Goal: Information Seeking & Learning: Check status

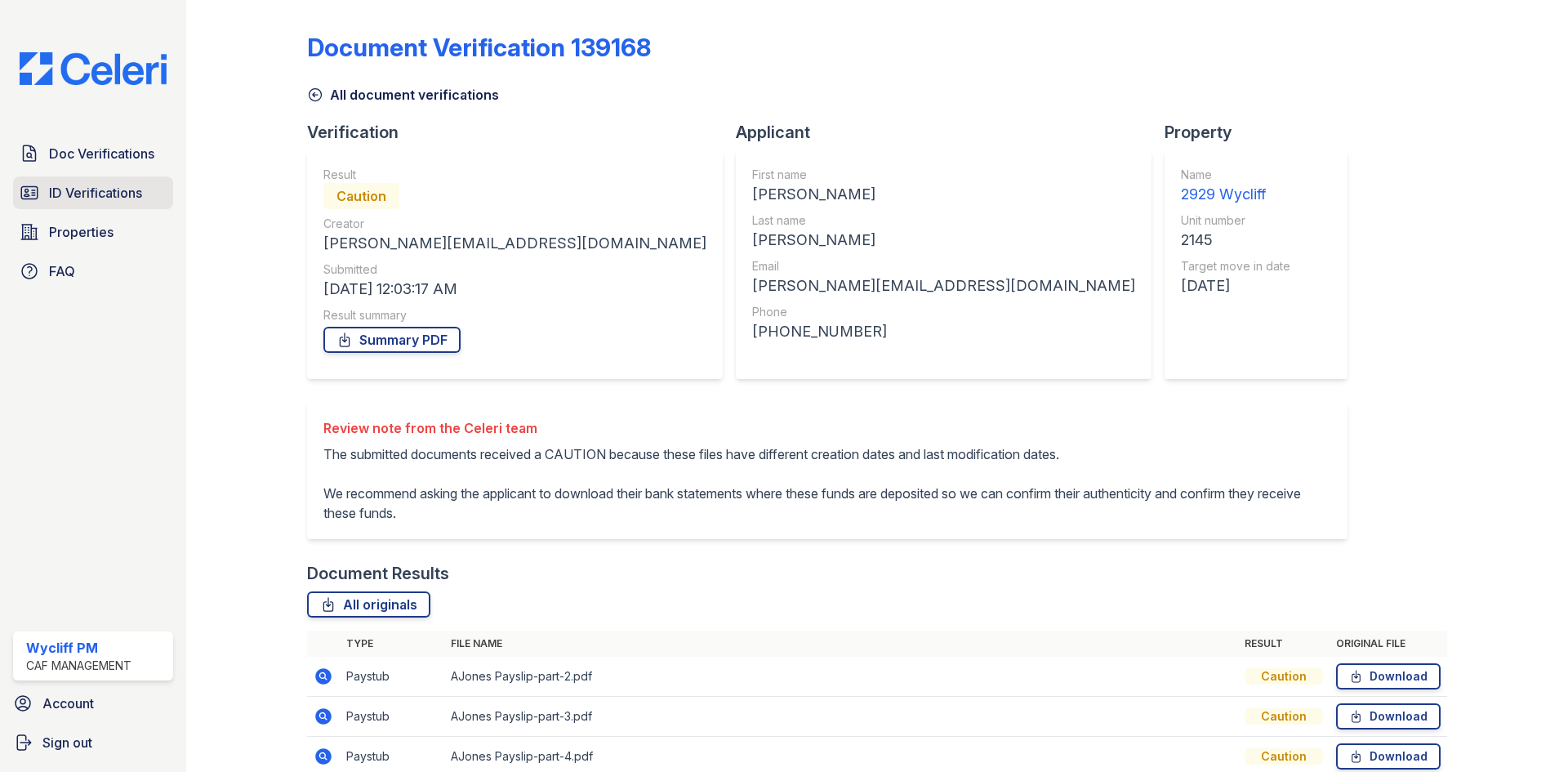
click at [117, 184] on span "ID Verifications" at bounding box center [95, 193] width 93 height 20
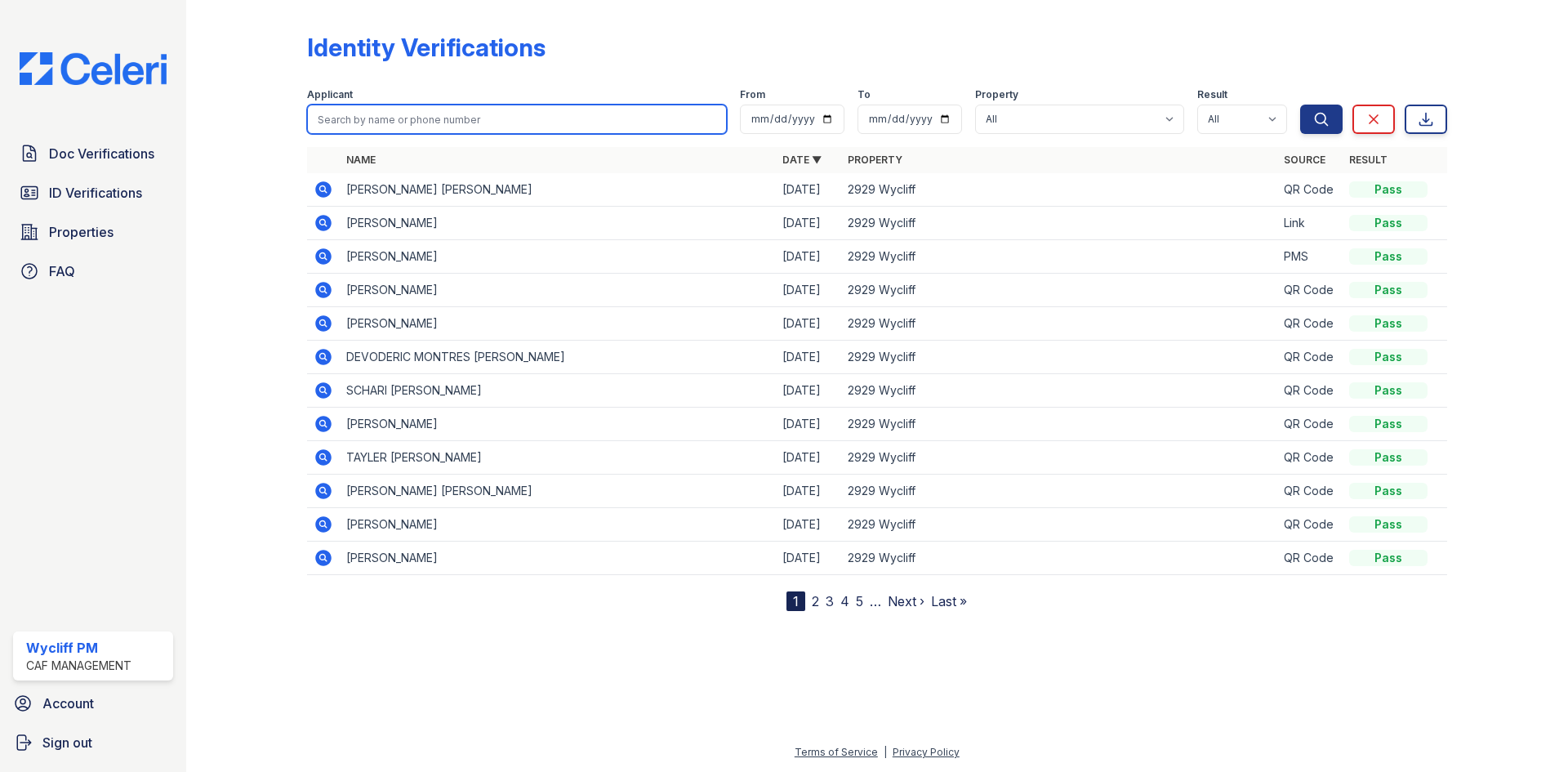
click at [639, 129] on input "search" at bounding box center [517, 119] width 420 height 29
type input "[PERSON_NAME]"
click at [1300, 104] on button "Search" at bounding box center [1321, 119] width 42 height 29
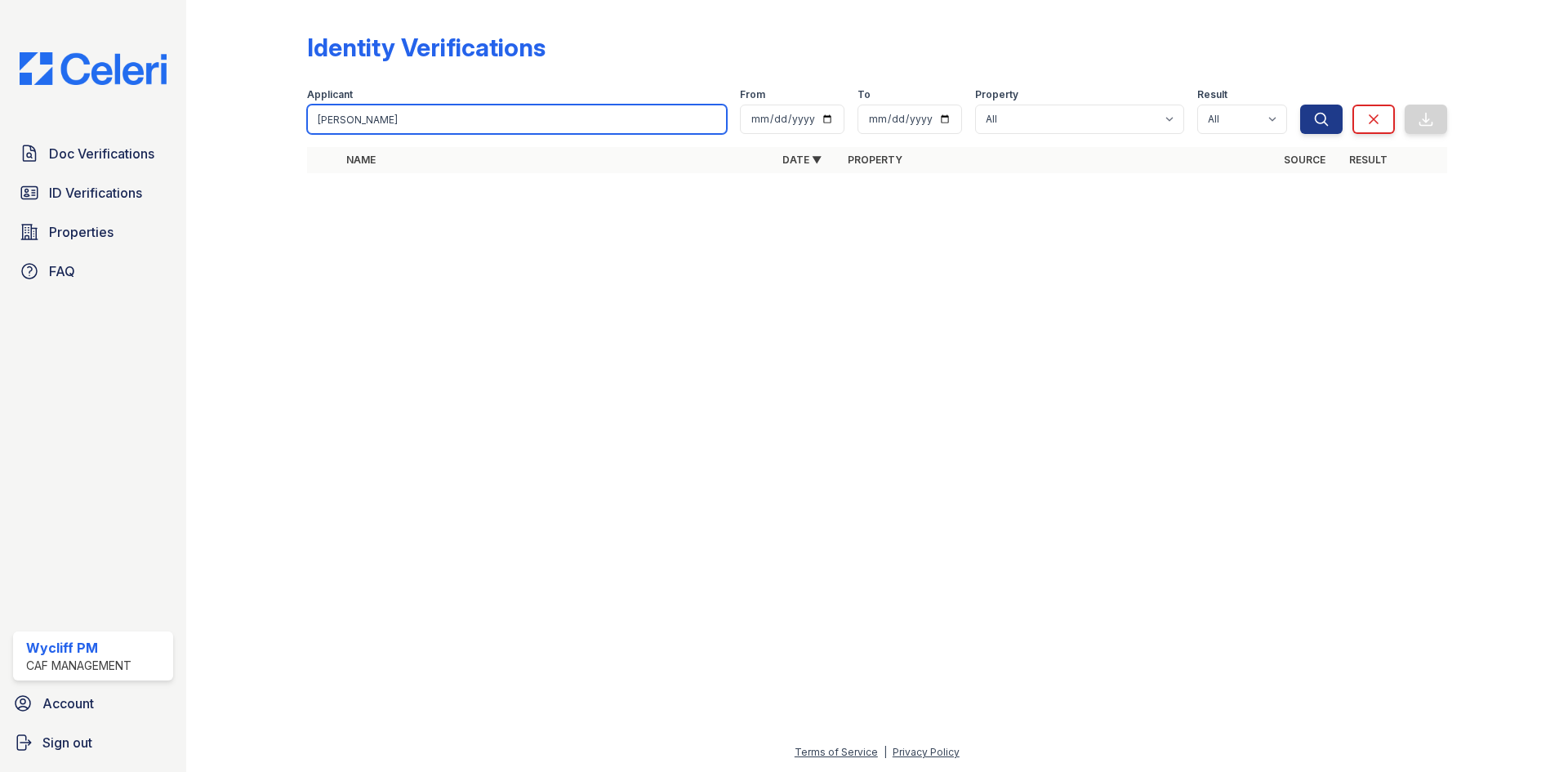
click at [659, 129] on input "[PERSON_NAME]" at bounding box center [517, 119] width 420 height 29
click at [658, 129] on input "[PERSON_NAME]" at bounding box center [517, 119] width 420 height 29
type input "ig"
click at [1300, 104] on button "Search" at bounding box center [1321, 119] width 42 height 29
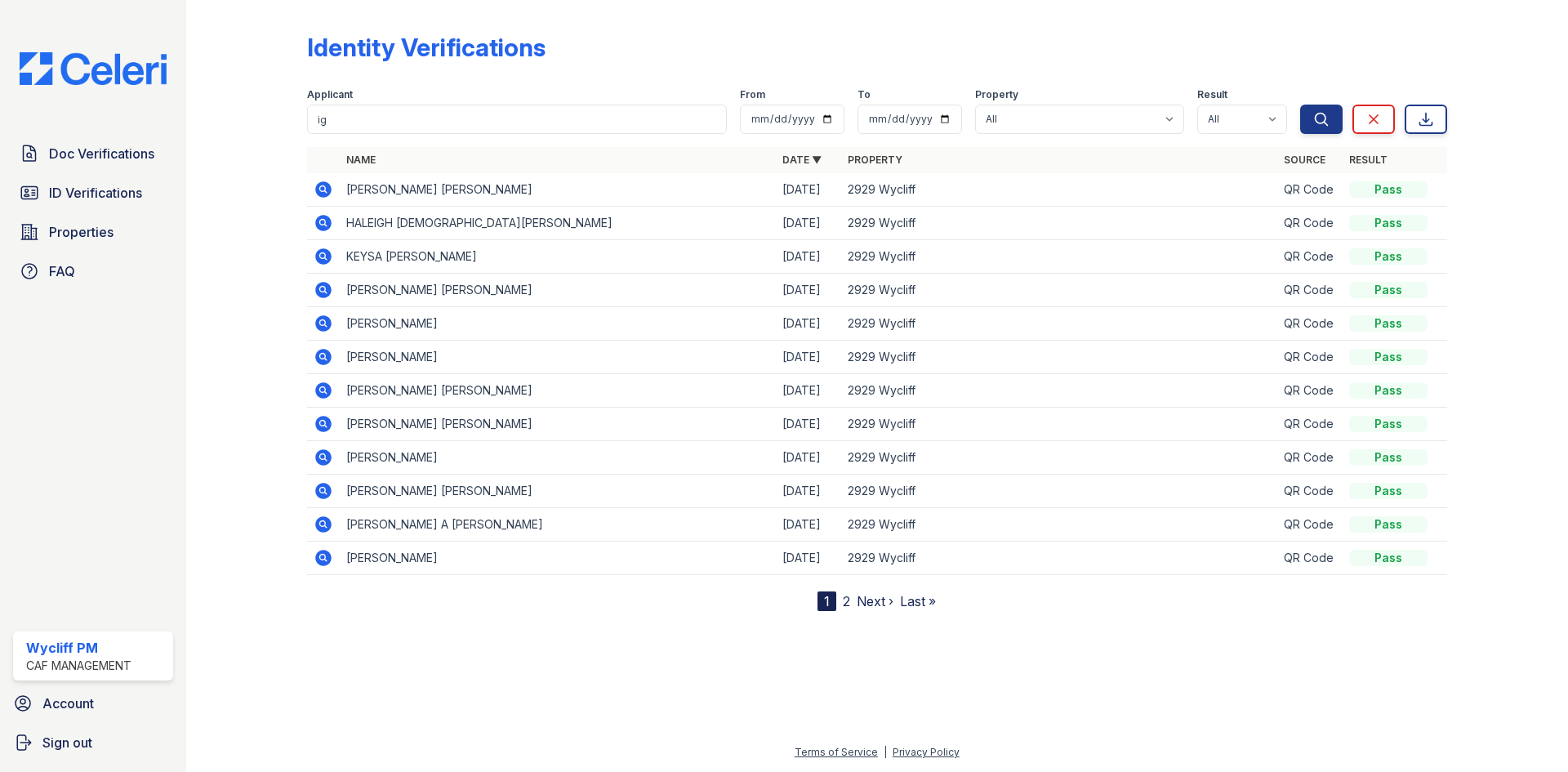
click at [840, 607] on nav "1 2 Next › Last »" at bounding box center [877, 601] width 119 height 20
click at [846, 604] on link "2" at bounding box center [846, 601] width 7 height 17
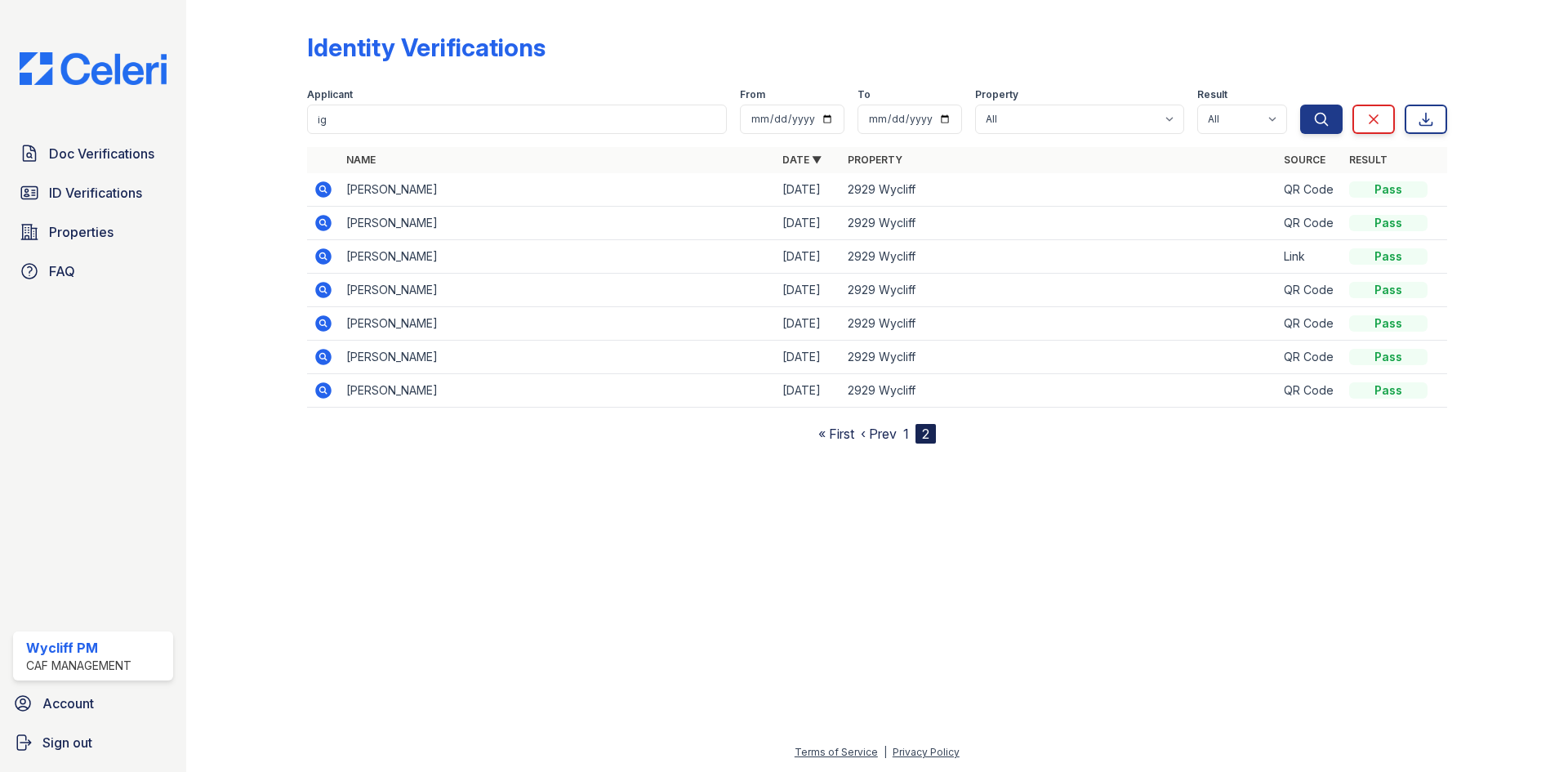
click at [907, 437] on link "1" at bounding box center [906, 433] width 6 height 17
